Goal: Transaction & Acquisition: Obtain resource

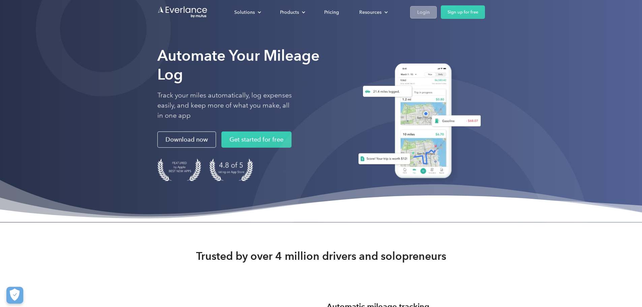
click at [430, 11] on div "Login" at bounding box center [423, 12] width 12 height 8
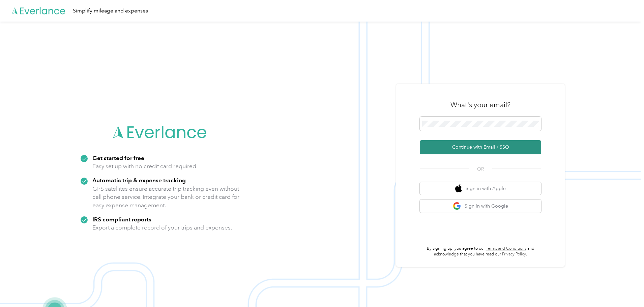
click at [458, 144] on button "Continue with Email / SSO" at bounding box center [479, 147] width 121 height 14
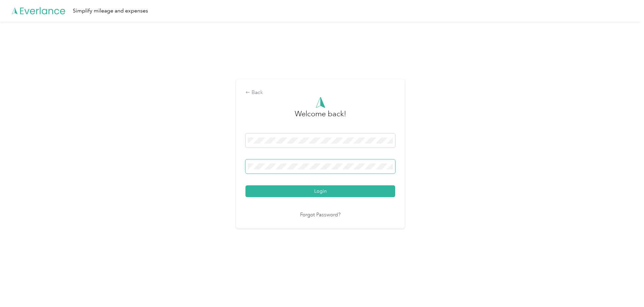
click at [245, 185] on button "Login" at bounding box center [320, 191] width 150 height 12
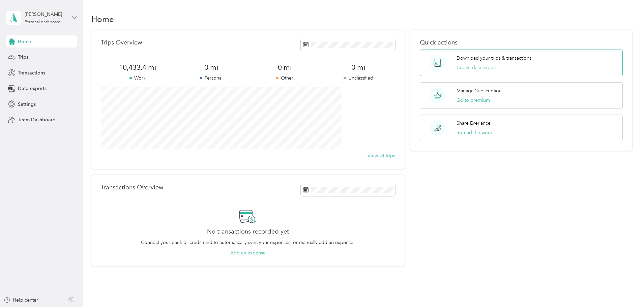
click at [481, 67] on button "Create data export" at bounding box center [476, 67] width 40 height 7
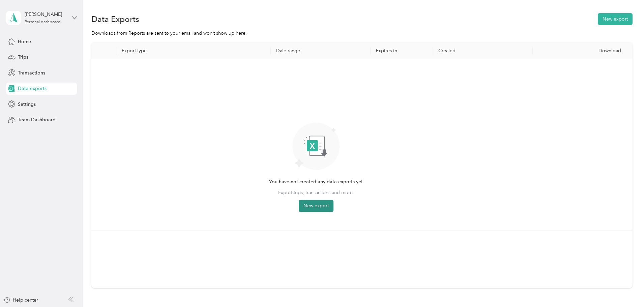
click at [333, 207] on button "New export" at bounding box center [316, 206] width 35 height 12
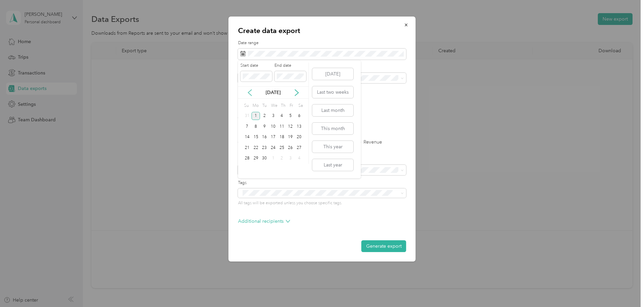
click at [248, 91] on icon at bounding box center [249, 92] width 7 height 7
click at [290, 116] on div "1" at bounding box center [290, 116] width 9 height 8
click at [247, 171] on div "31" at bounding box center [247, 169] width 9 height 8
click at [253, 92] on ol "All Work Personal Other Charity Medical Moving Commute" at bounding box center [322, 131] width 168 height 94
click at [260, 142] on label "Trips" at bounding box center [265, 142] width 17 height 5
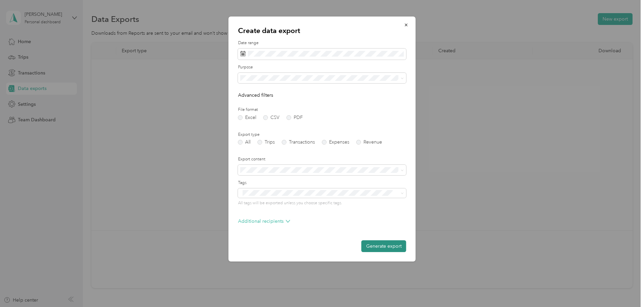
click at [389, 243] on button "Generate export" at bounding box center [383, 246] width 45 height 12
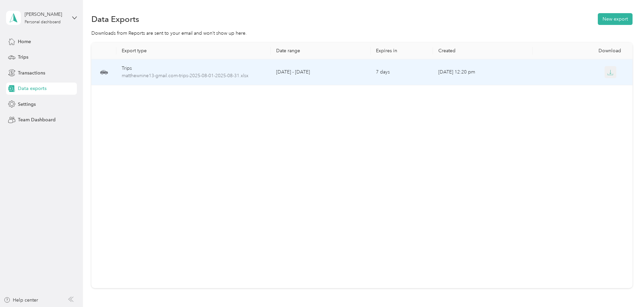
click at [607, 74] on icon "button" at bounding box center [610, 72] width 6 height 6
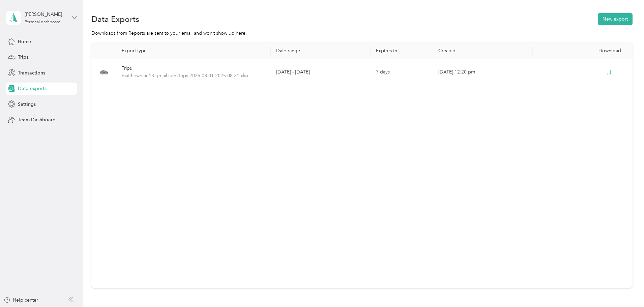
click at [479, 124] on div "Export type Date range Expires in Created Download Trips matthewnine13-gmail.co…" at bounding box center [361, 165] width 541 height 246
click at [76, 19] on icon at bounding box center [74, 17] width 5 height 5
click at [28, 55] on div "Log out" at bounding box center [25, 54] width 26 height 7
